Goal: Transaction & Acquisition: Download file/media

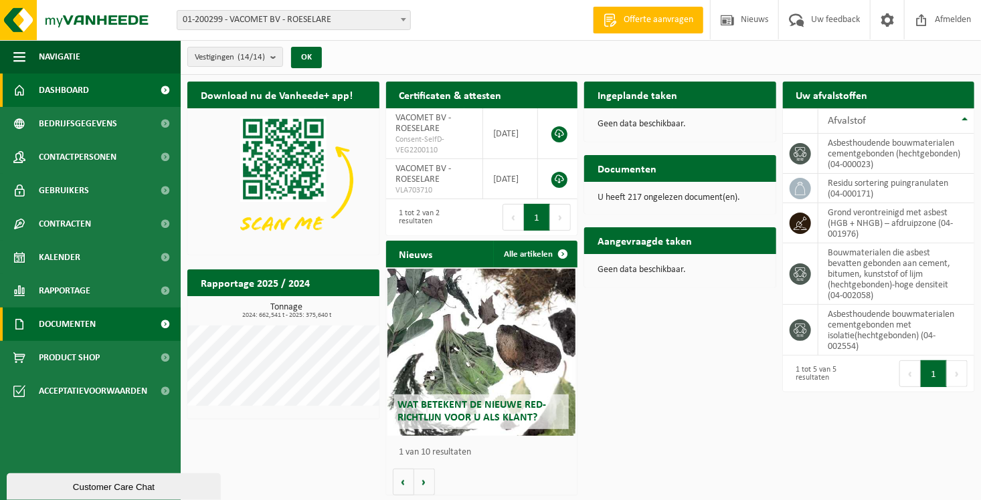
click at [55, 329] on span "Documenten" at bounding box center [67, 324] width 57 height 33
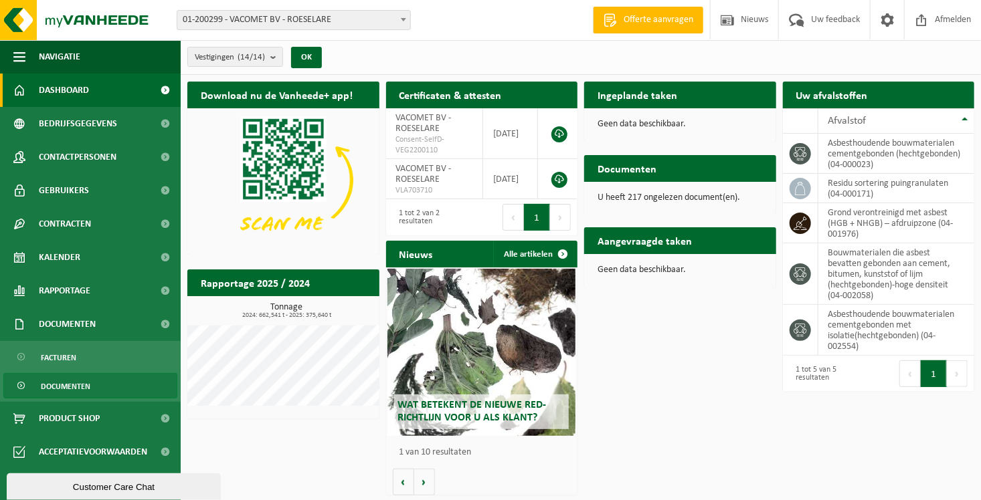
click at [60, 388] on span "Documenten" at bounding box center [66, 386] width 50 height 25
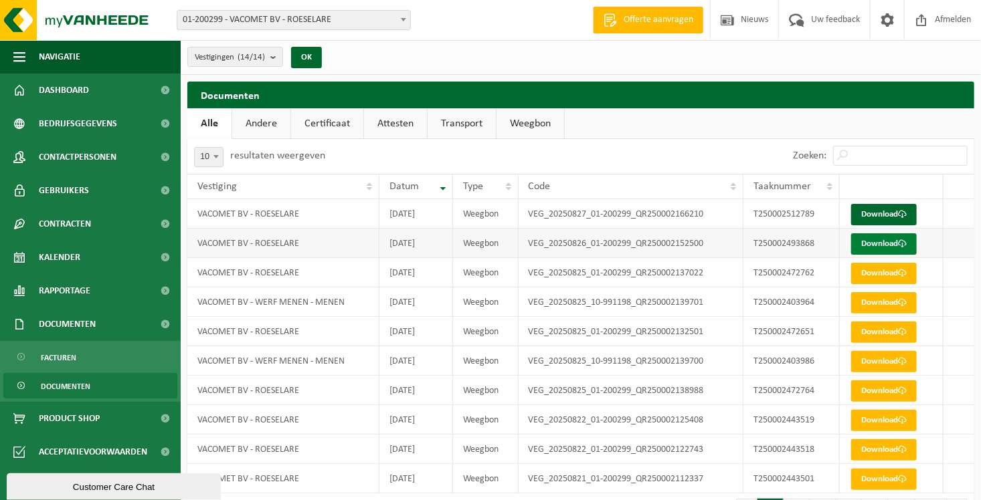
click at [889, 244] on link "Download" at bounding box center [884, 243] width 66 height 21
click at [903, 211] on span at bounding box center [902, 214] width 9 height 9
